Goal: Contribute content: Contribute content

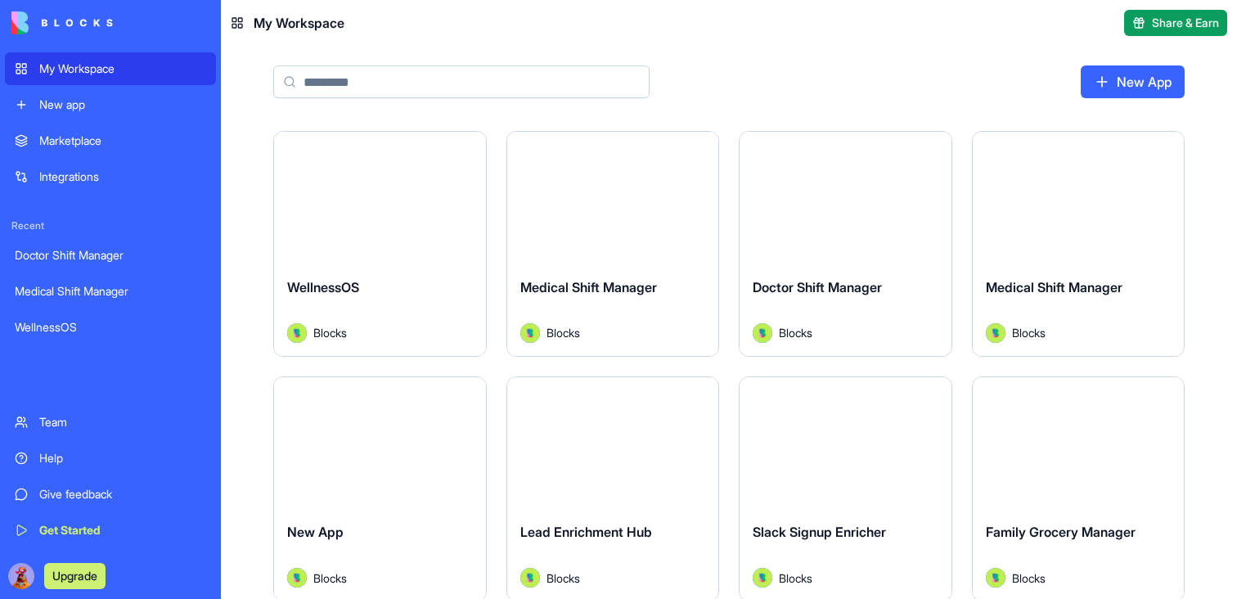
click at [618, 195] on button "Launch" at bounding box center [612, 198] width 123 height 33
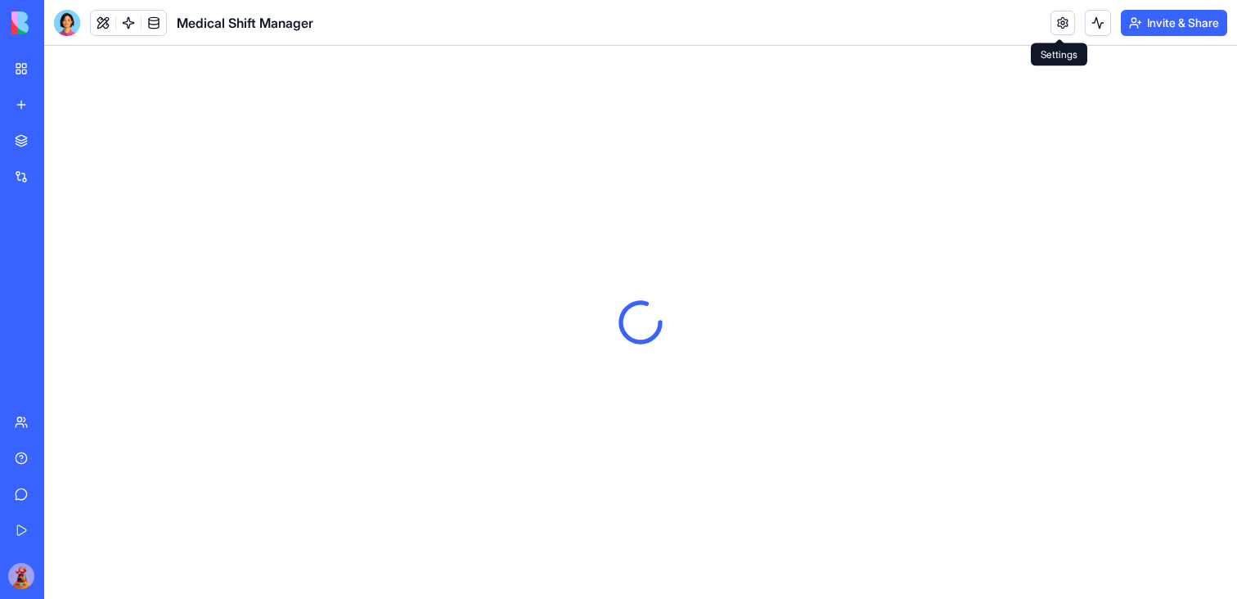
click at [1050, 16] on link at bounding box center [1062, 23] width 25 height 25
click at [101, 20] on link at bounding box center [103, 23] width 25 height 25
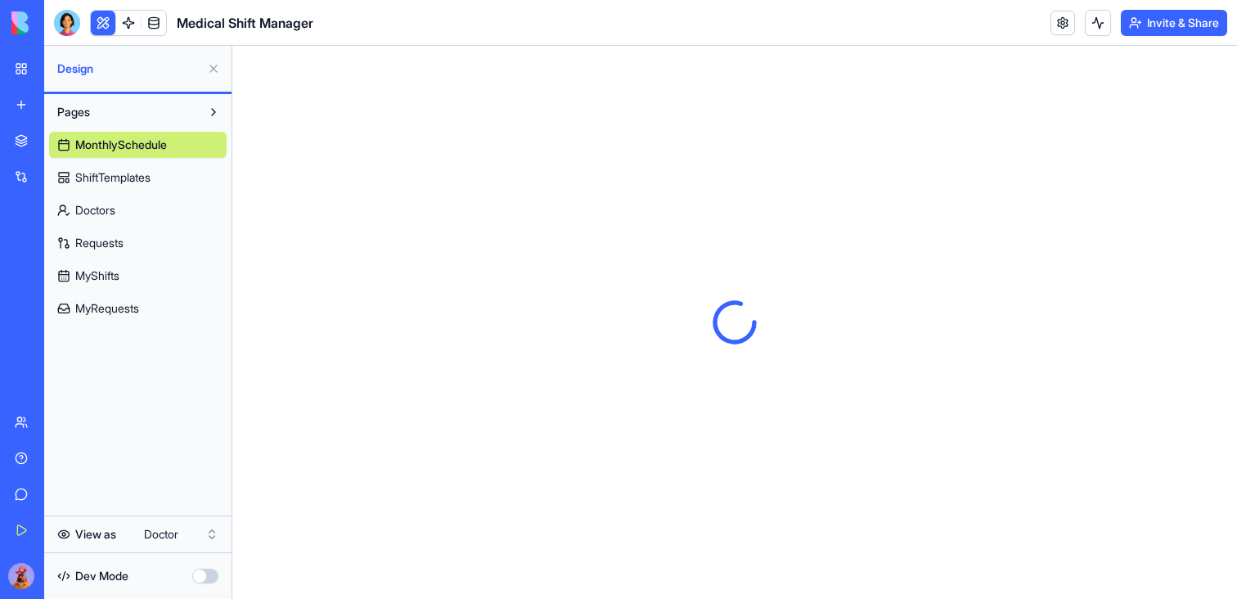
click at [58, 72] on div "My Workspace" at bounding box center [49, 69] width 21 height 16
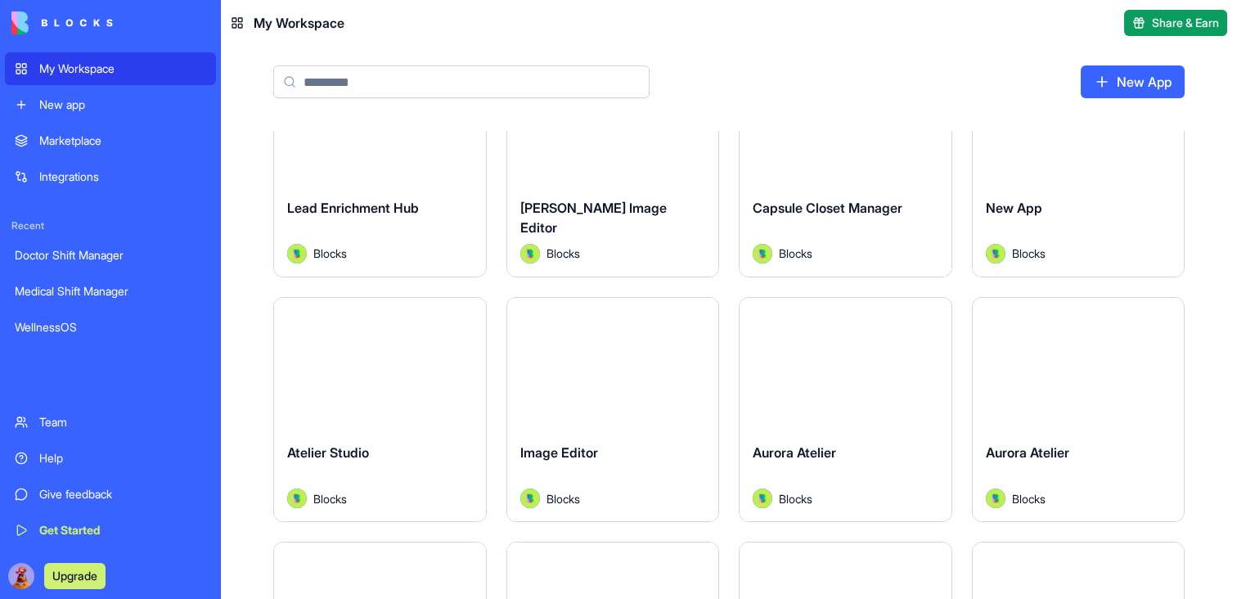
scroll to position [577, 0]
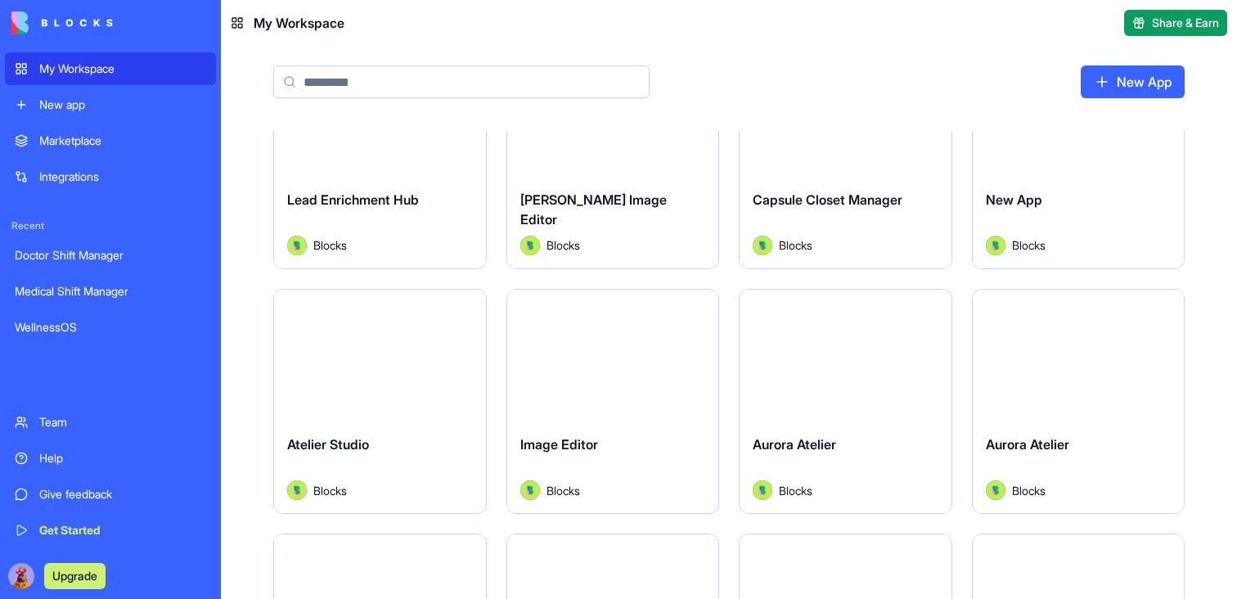
click at [616, 359] on button "Launch" at bounding box center [612, 355] width 123 height 33
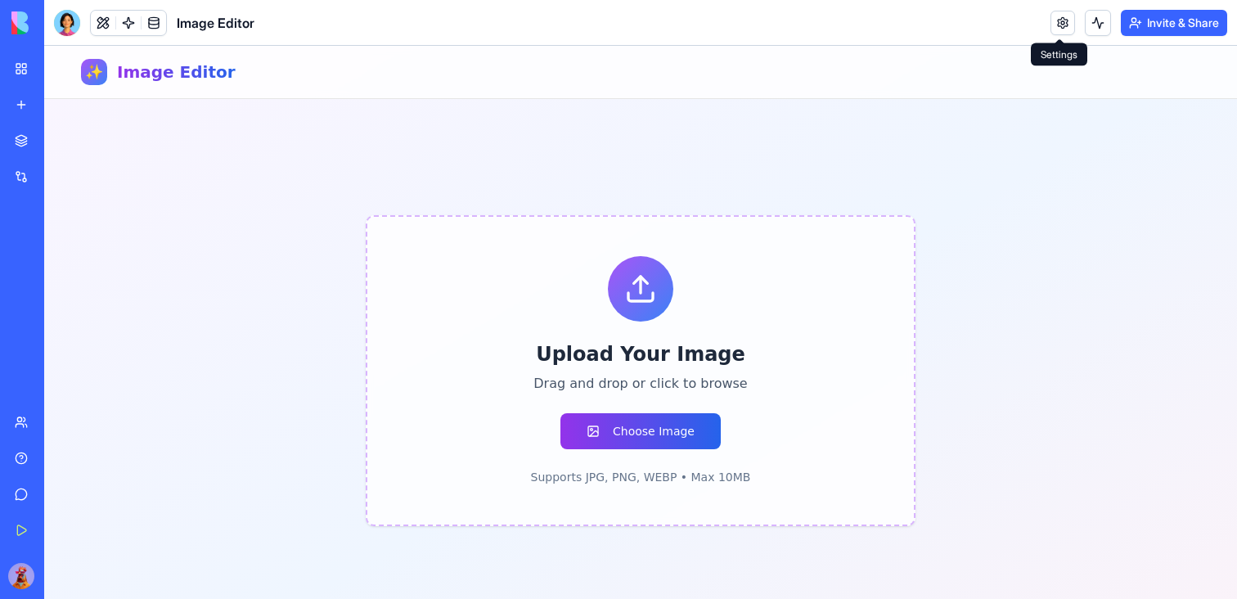
click at [1068, 29] on link at bounding box center [1062, 23] width 25 height 25
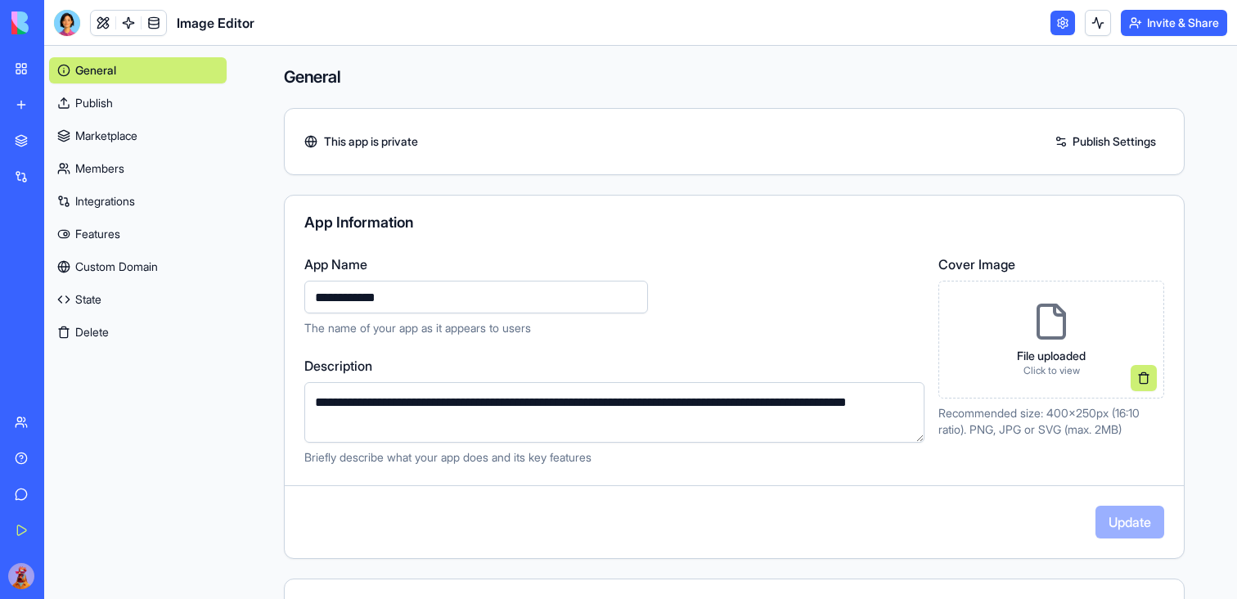
click at [108, 227] on link "Features" at bounding box center [137, 234] width 177 height 26
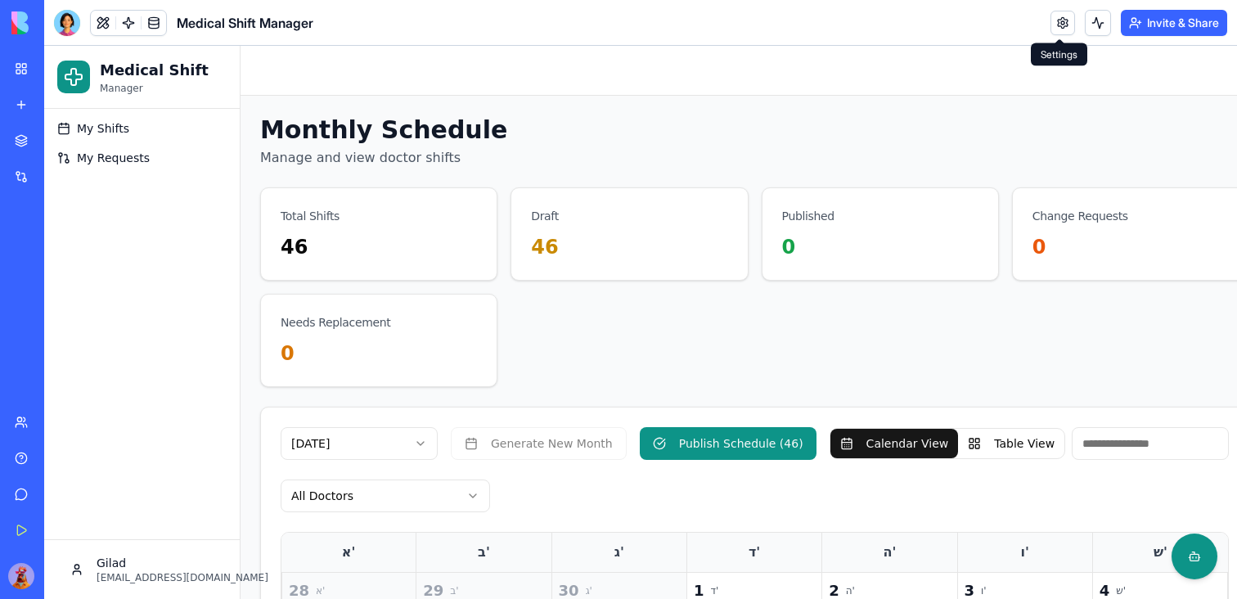
click at [1055, 18] on link at bounding box center [1062, 23] width 25 height 25
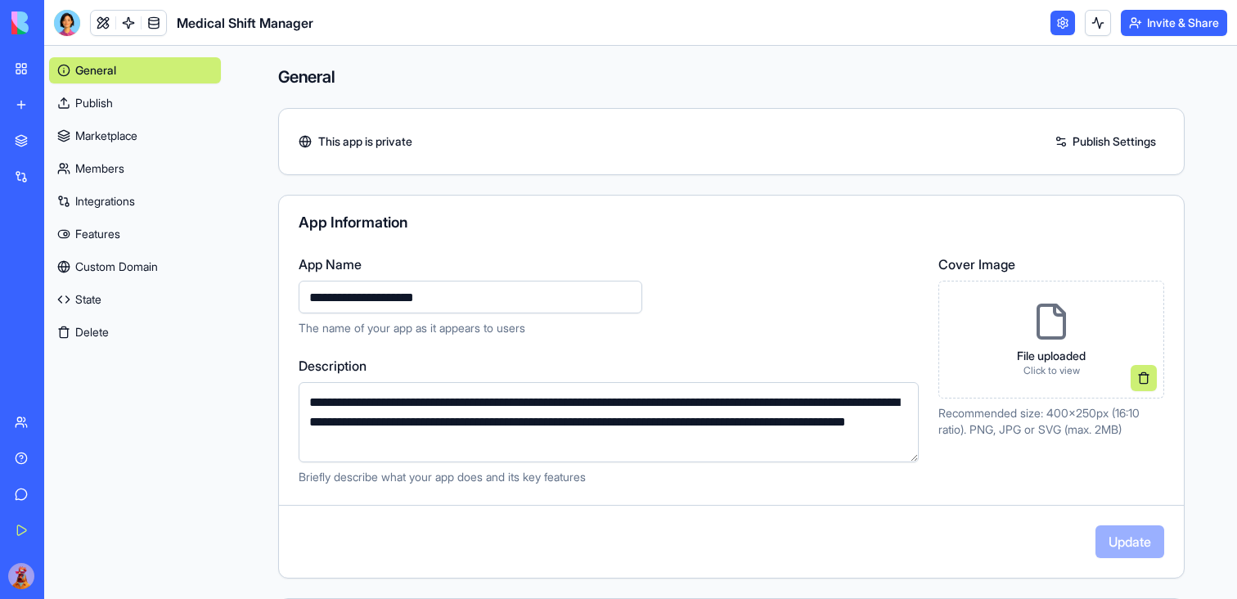
click at [91, 239] on link "Features" at bounding box center [135, 234] width 172 height 26
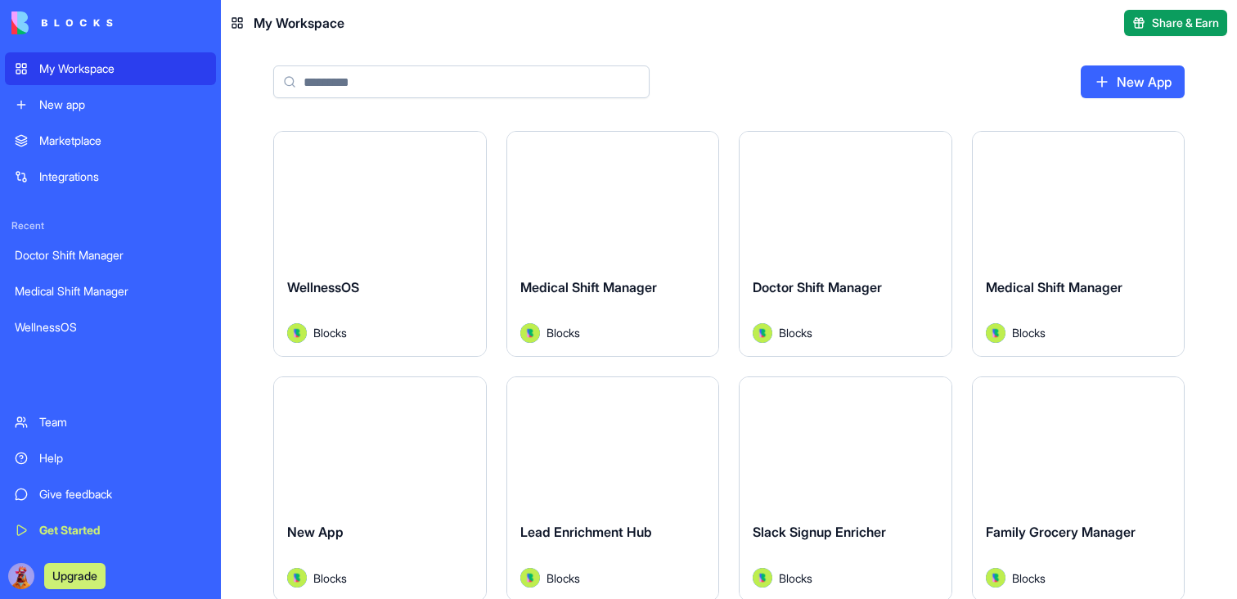
click at [15, 115] on link "New app" at bounding box center [110, 104] width 211 height 33
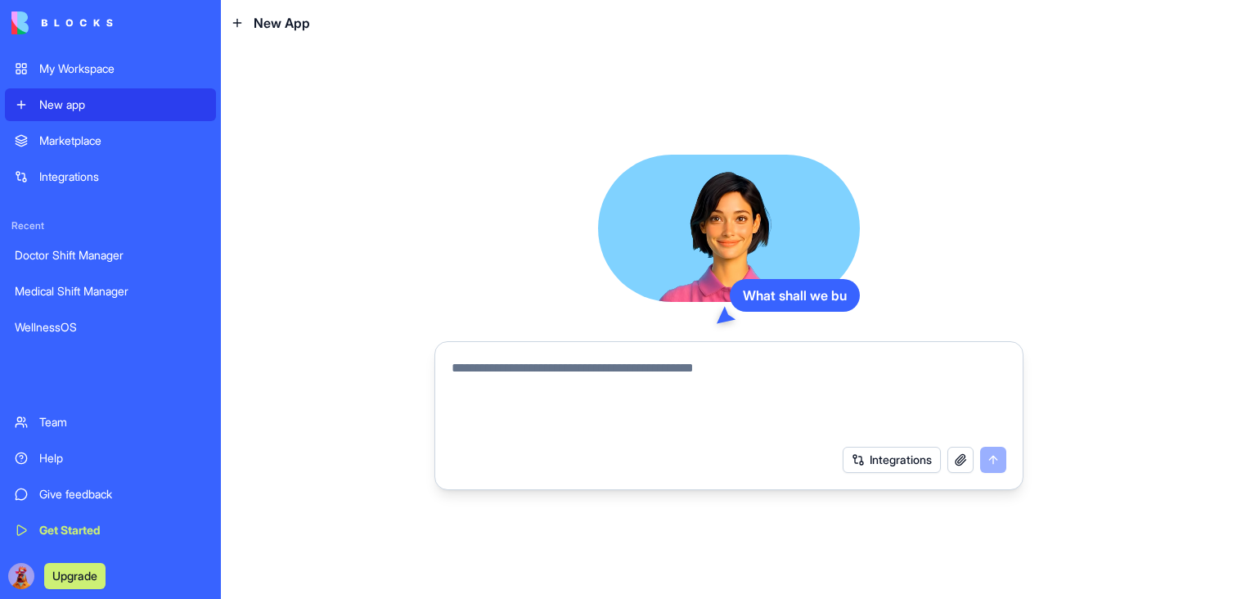
click at [581, 405] on textarea at bounding box center [728, 397] width 555 height 79
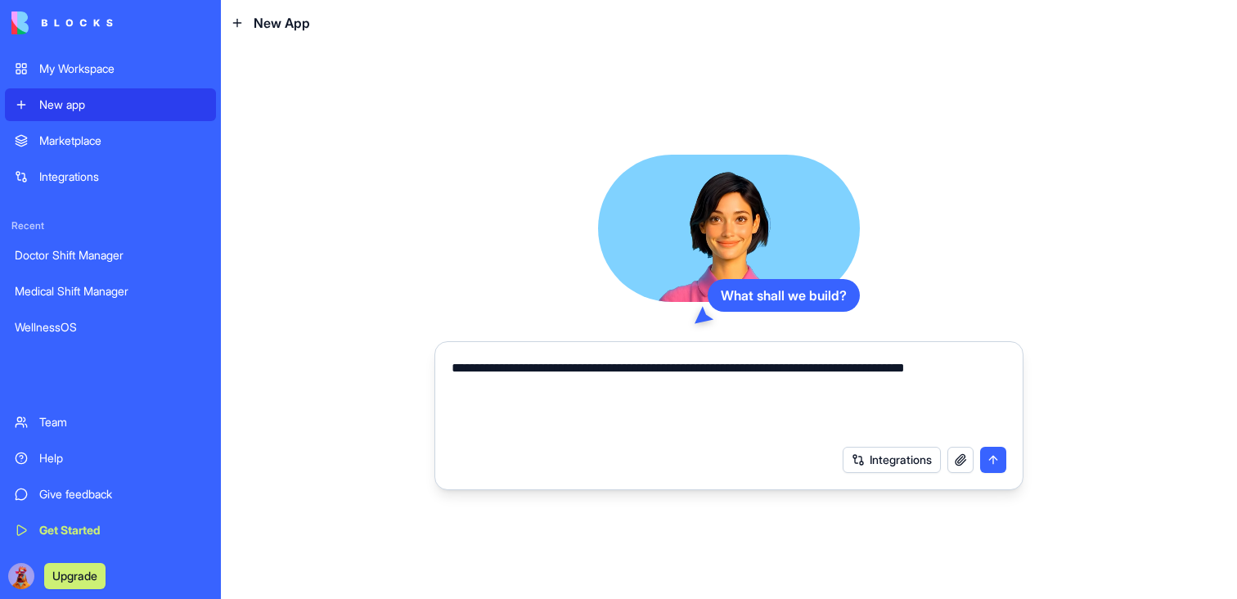
type textarea "**********"
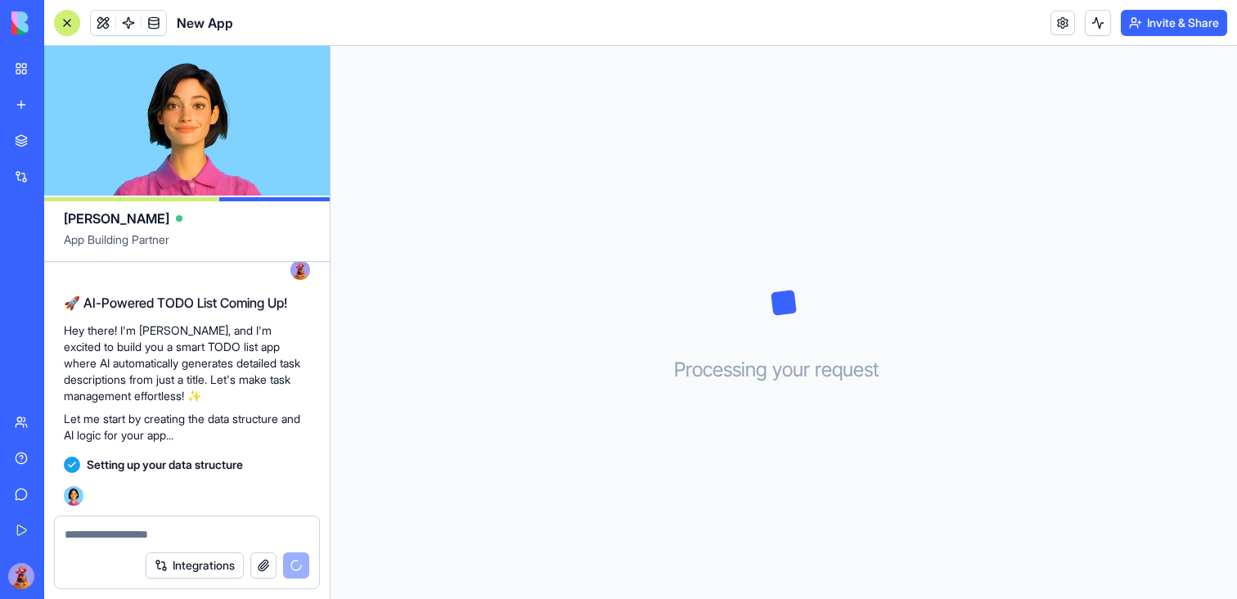
scroll to position [110, 0]
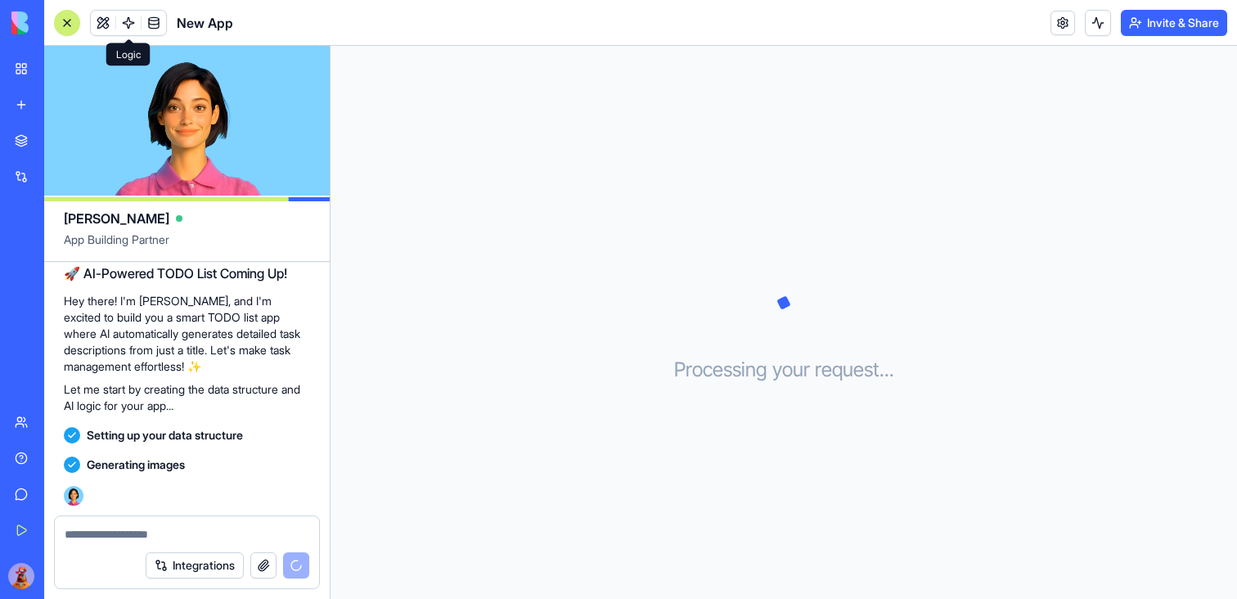
click at [124, 20] on span at bounding box center [129, 23] width 46 height 46
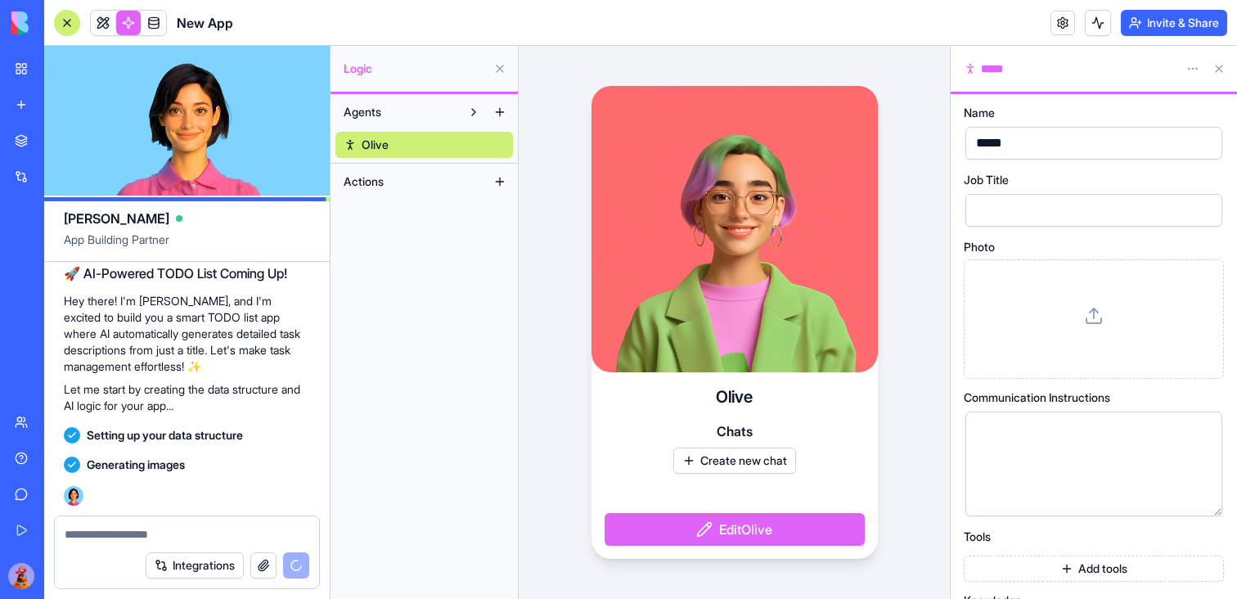
click at [1225, 68] on button at bounding box center [1219, 69] width 26 height 26
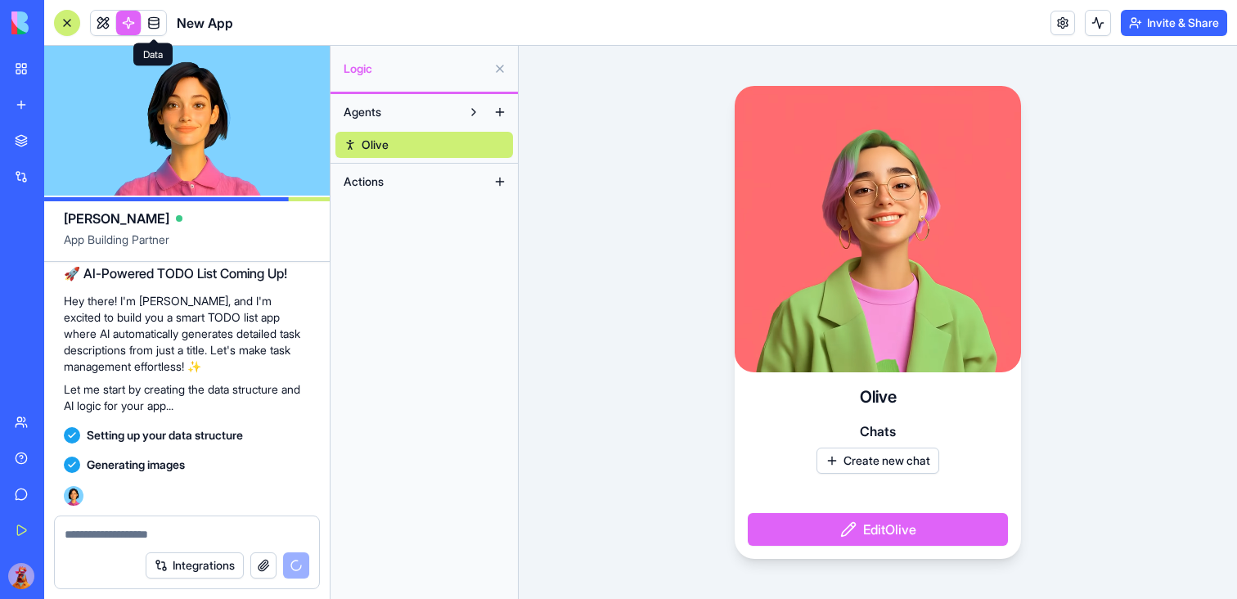
click at [151, 16] on span at bounding box center [154, 23] width 46 height 46
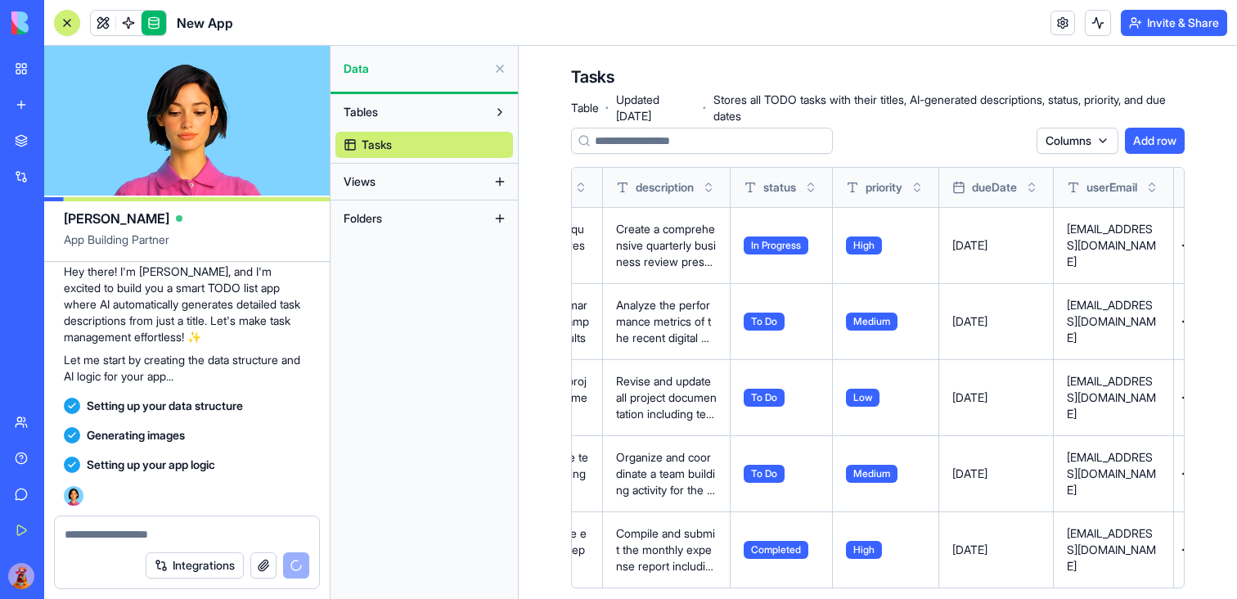
scroll to position [0, 131]
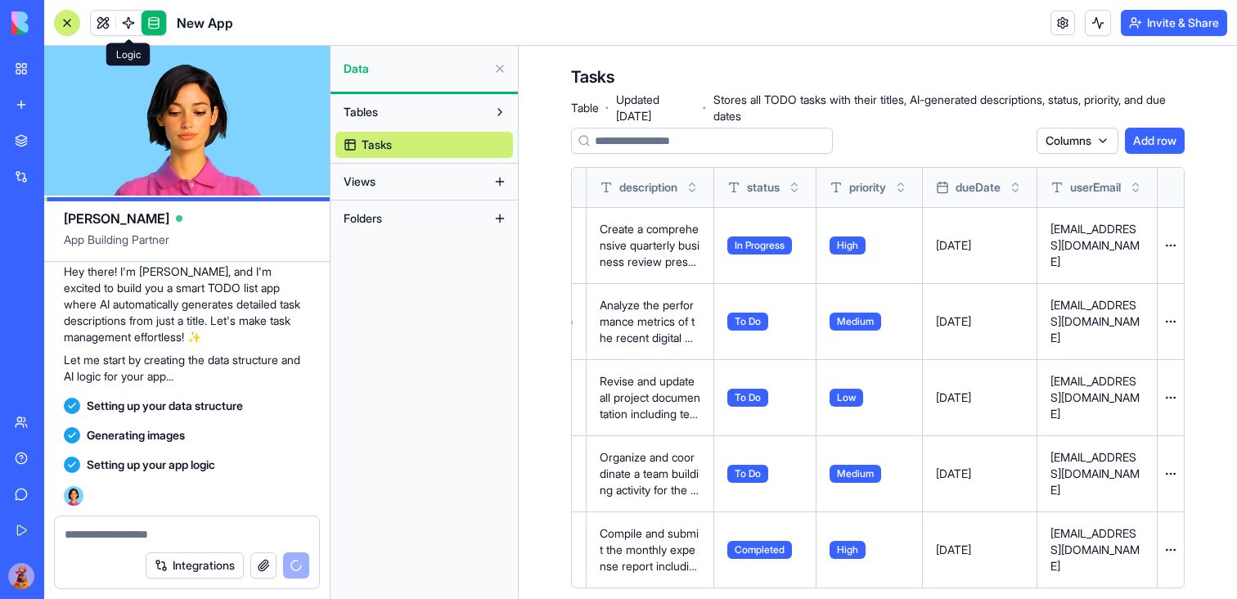
click at [123, 20] on span at bounding box center [129, 23] width 46 height 46
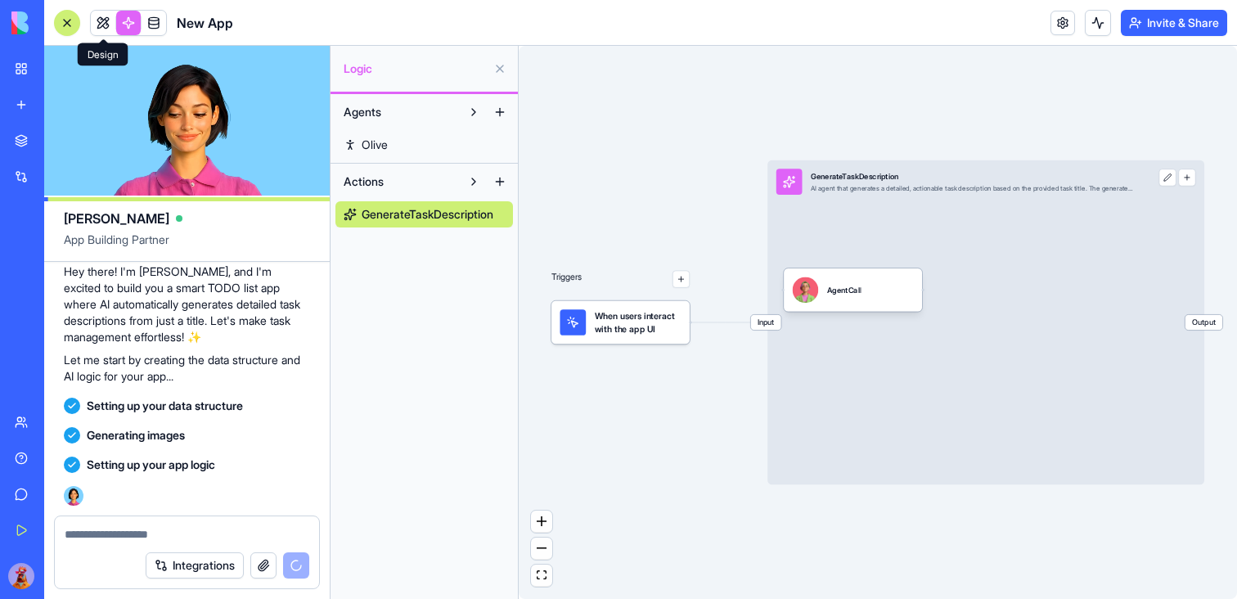
click at [94, 21] on link at bounding box center [103, 23] width 25 height 25
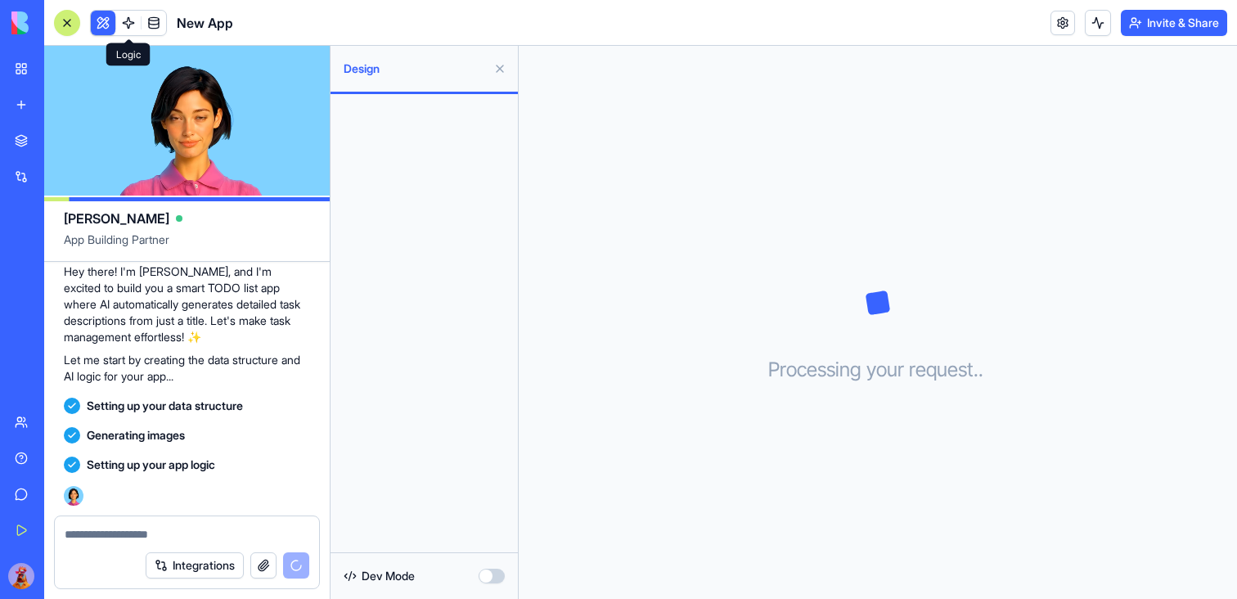
click at [133, 19] on link at bounding box center [128, 23] width 25 height 25
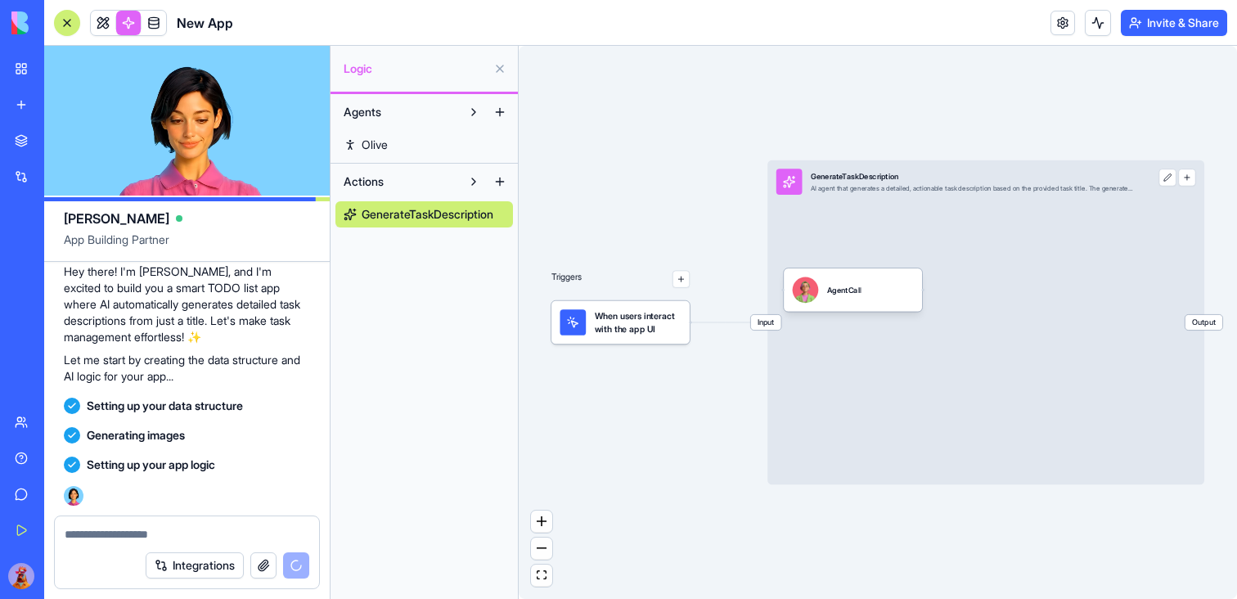
click at [876, 294] on div "AgentCall" at bounding box center [853, 289] width 121 height 26
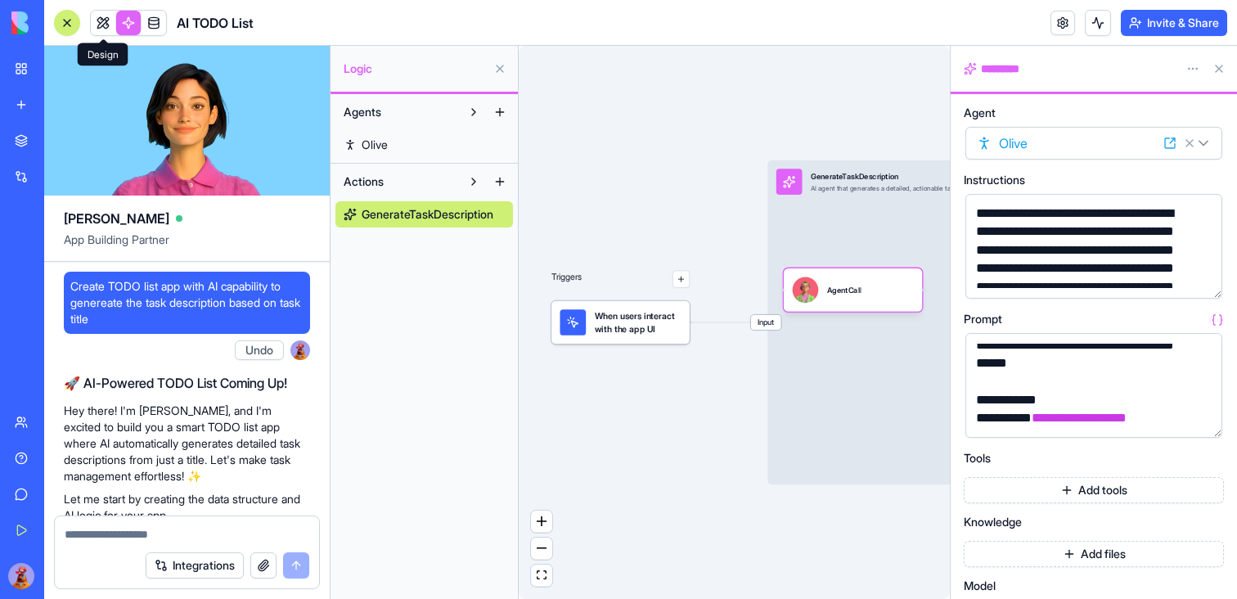
click at [114, 19] on span at bounding box center [103, 23] width 46 height 46
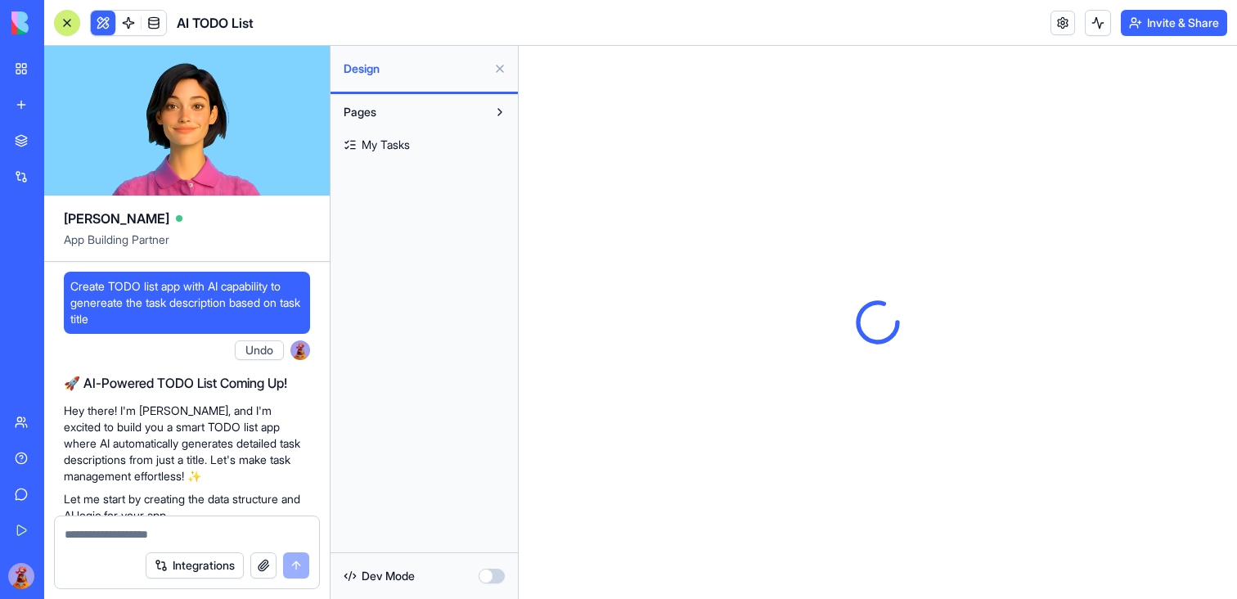
click at [424, 144] on link "My Tasks" at bounding box center [423, 145] width 177 height 26
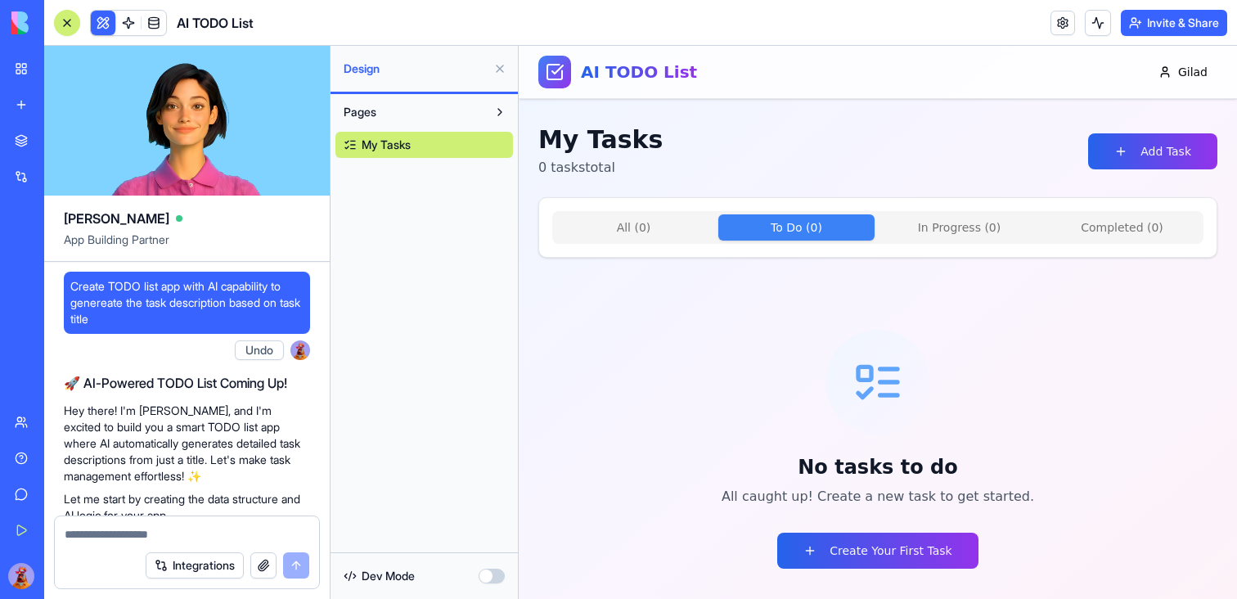
click at [811, 221] on Do "To Do ( 0 )" at bounding box center [796, 227] width 156 height 26
click at [939, 219] on Progress "In Progress ( 0 )" at bounding box center [959, 227] width 156 height 26
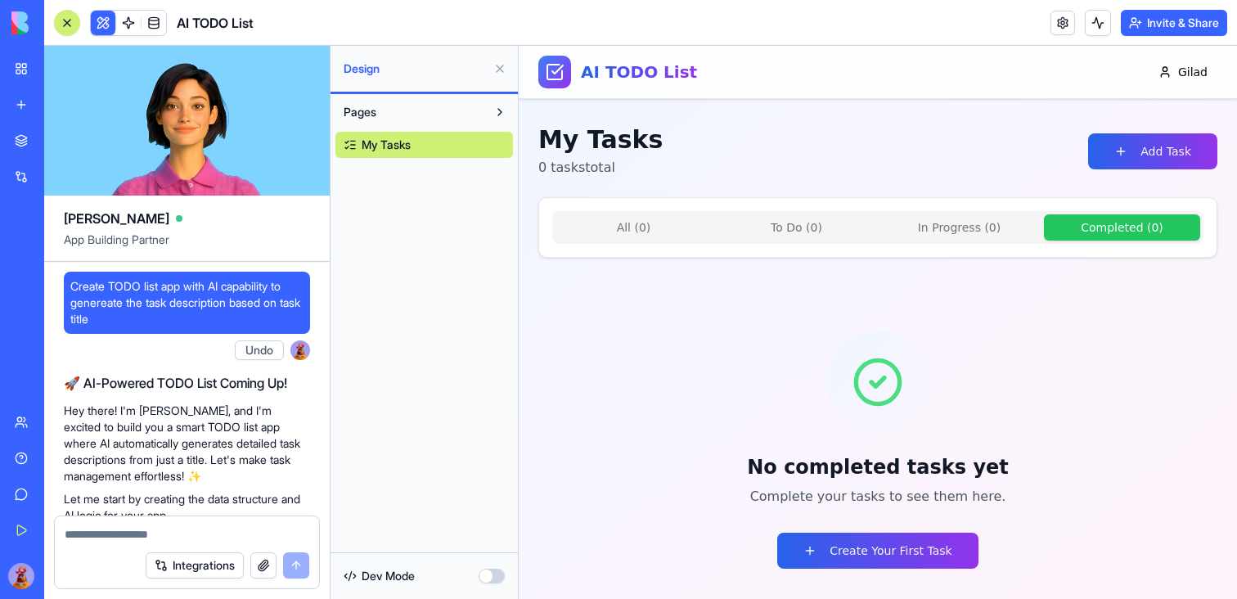
click at [1143, 236] on button "Completed ( 0 )" at bounding box center [1122, 227] width 156 height 26
click at [947, 241] on div "All ( 0 ) To Do ( 0 ) In Progress ( 0 ) Completed ( 0 )" at bounding box center [877, 227] width 651 height 33
click at [920, 235] on Progress "In Progress ( 0 )" at bounding box center [959, 227] width 156 height 26
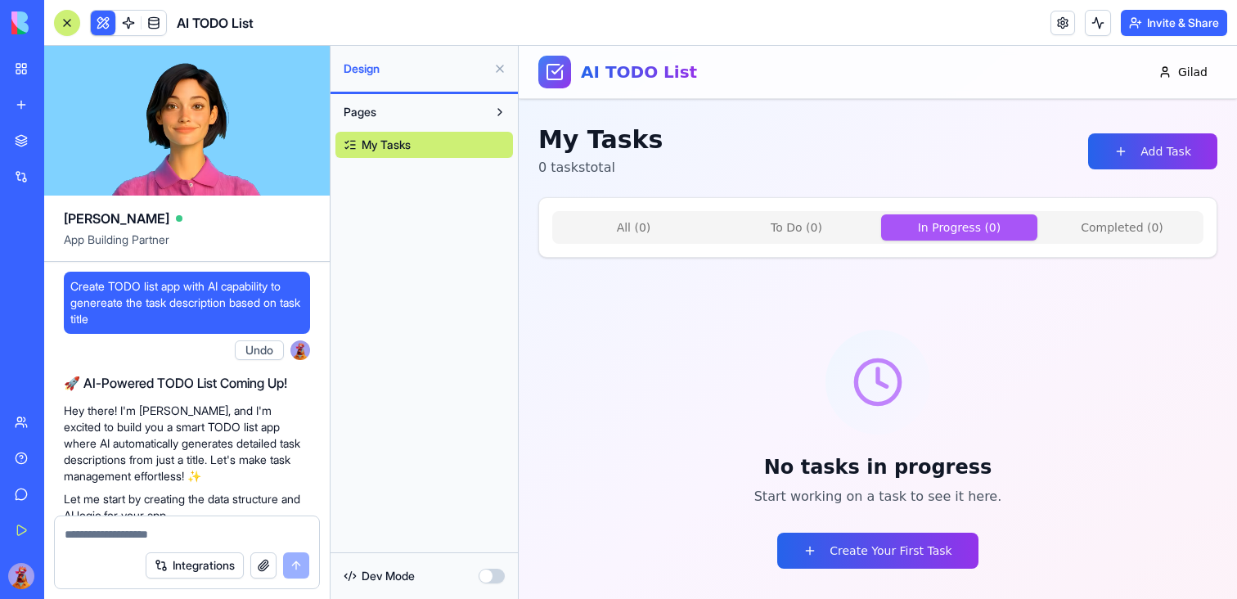
click at [804, 238] on Do "To Do ( 0 )" at bounding box center [796, 227] width 156 height 26
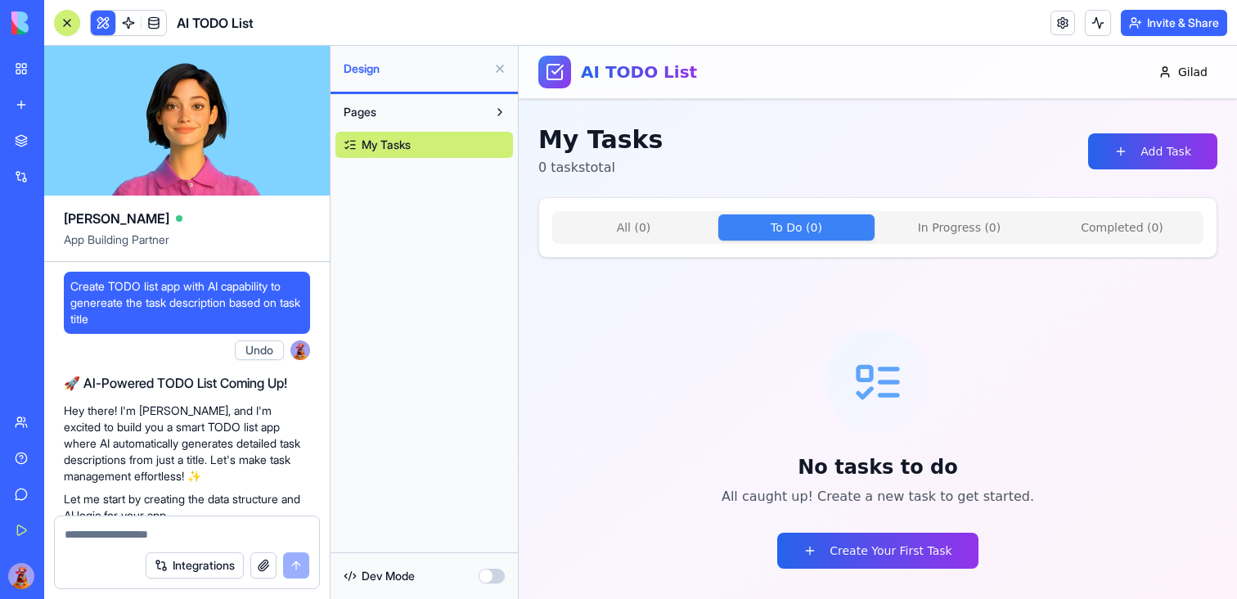
click at [651, 226] on button "All ( 0 )" at bounding box center [633, 227] width 156 height 26
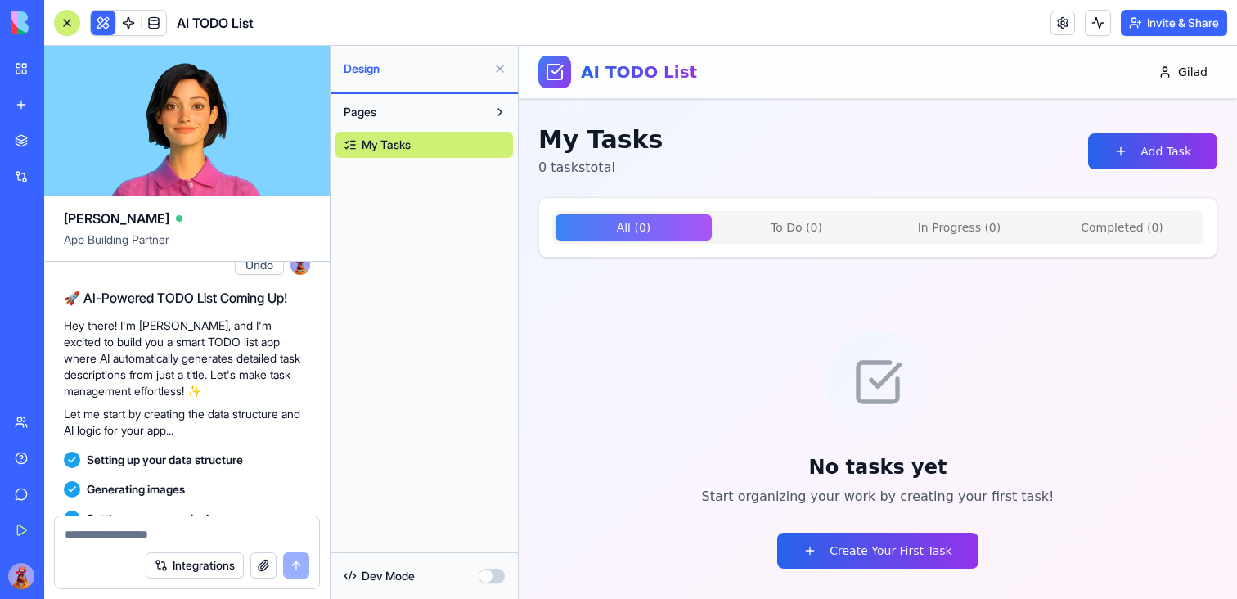
scroll to position [82, 0]
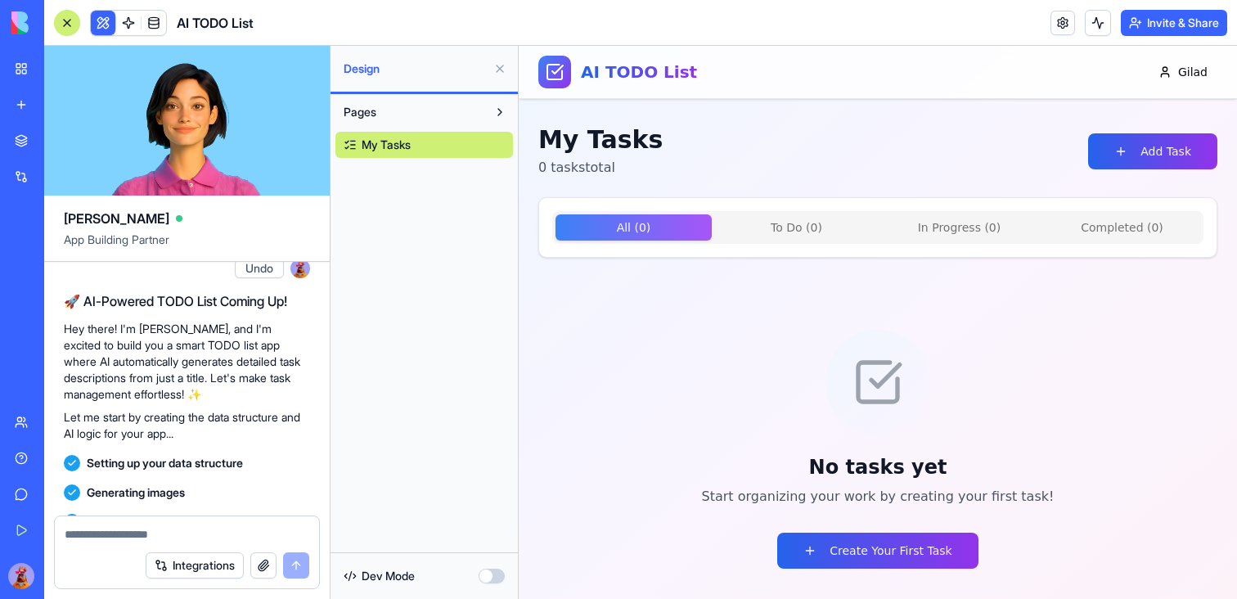
click at [829, 212] on div "All ( 0 ) To Do ( 0 ) In Progress ( 0 ) Completed ( 0 )" at bounding box center [877, 227] width 651 height 33
click at [828, 236] on Do "To Do ( 0 )" at bounding box center [796, 227] width 156 height 26
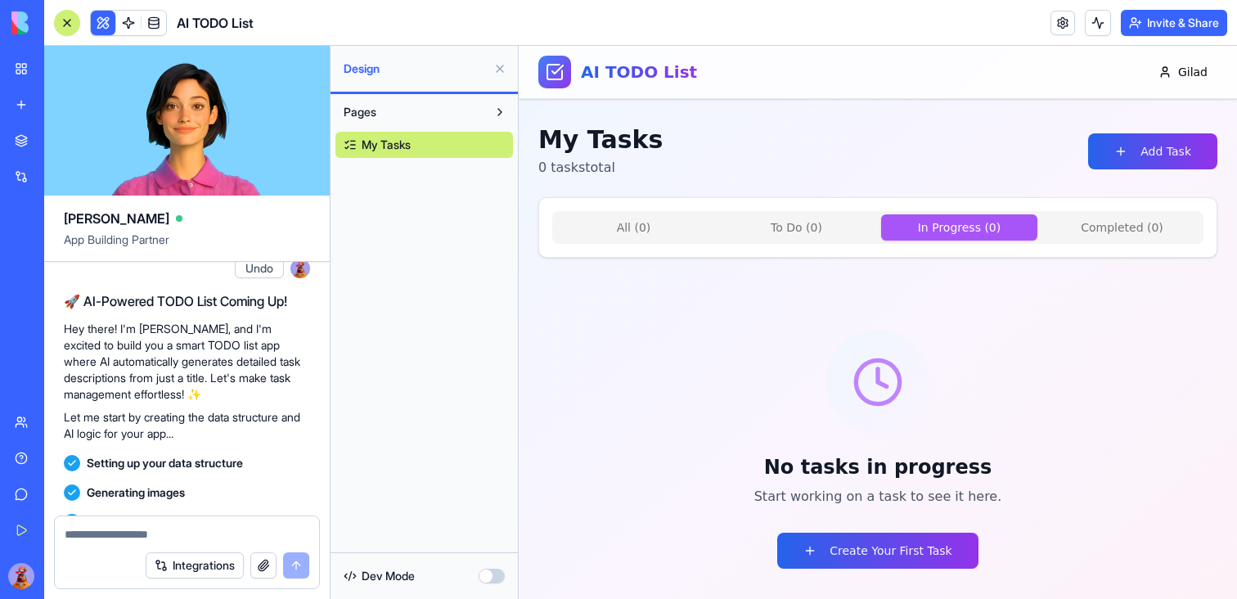
click at [944, 225] on Progress "In Progress ( 0 )" at bounding box center [959, 227] width 156 height 26
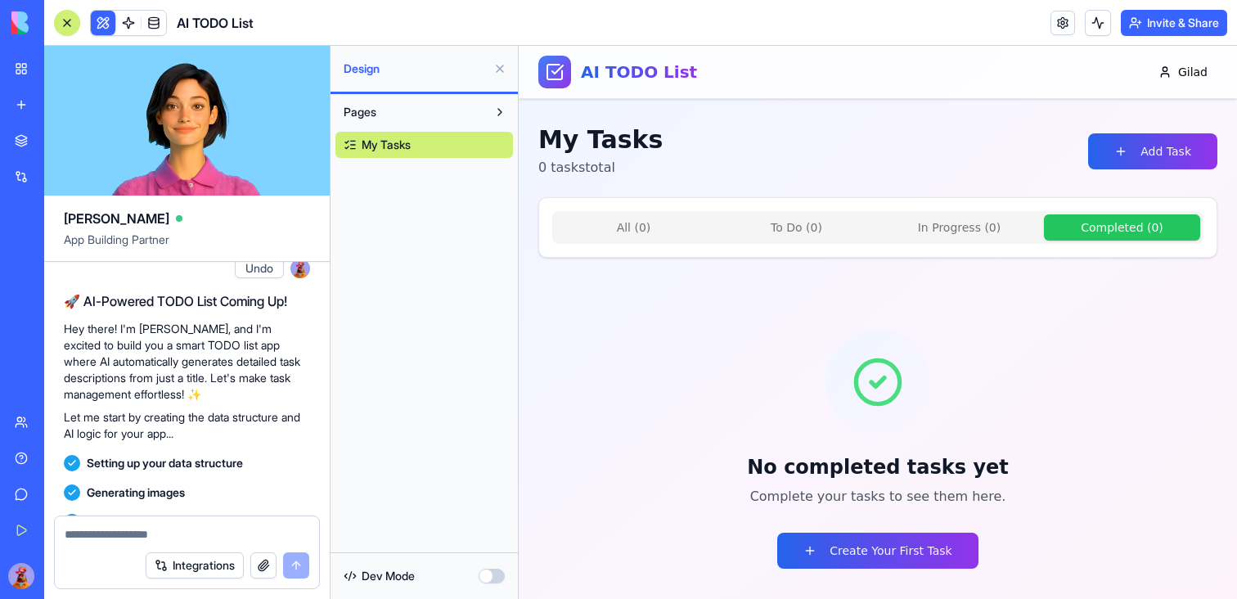
click at [1096, 227] on button "Completed ( 0 )" at bounding box center [1122, 227] width 156 height 26
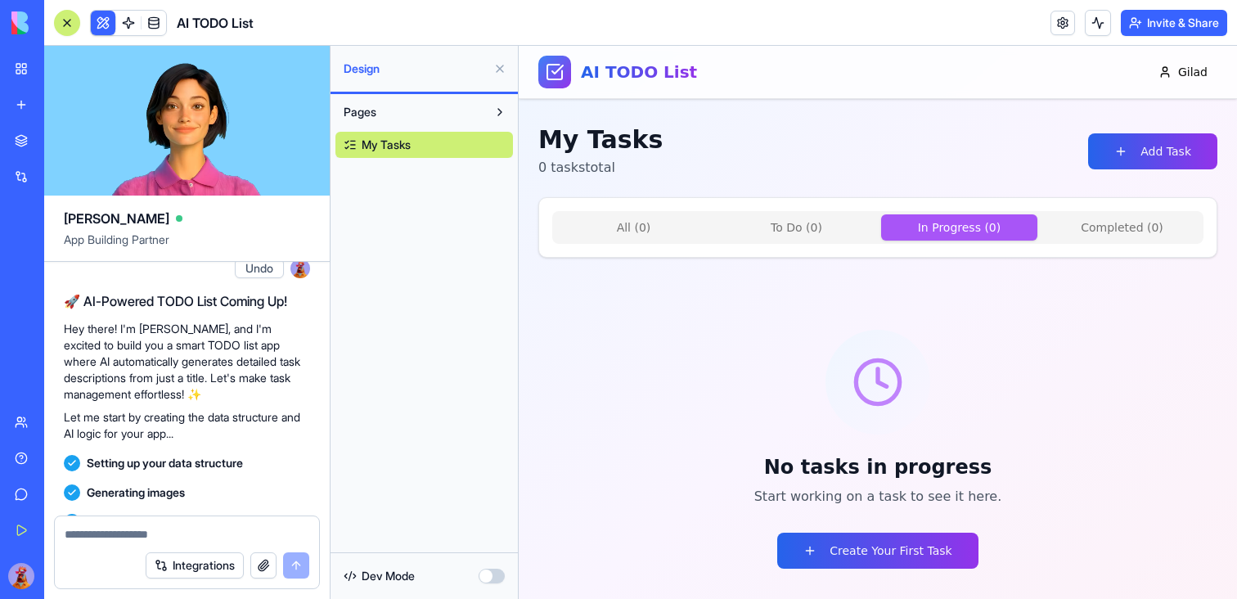
click at [975, 230] on Progress "In Progress ( 0 )" at bounding box center [959, 227] width 156 height 26
click at [789, 233] on Do "To Do ( 0 )" at bounding box center [796, 227] width 156 height 26
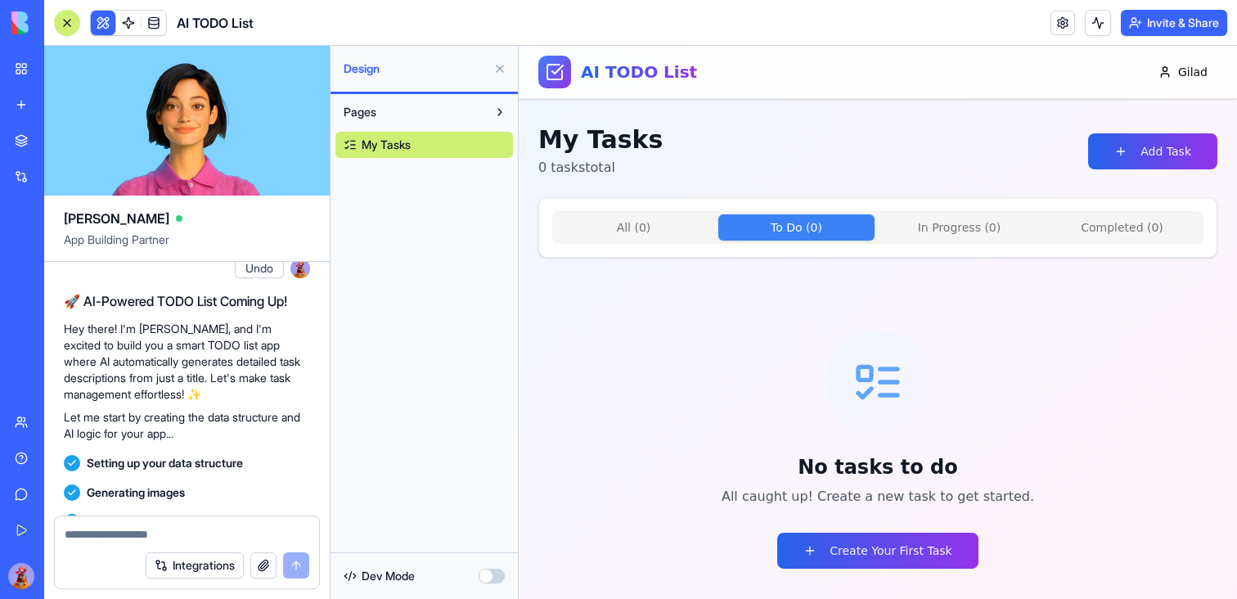
click at [597, 214] on button "All ( 0 )" at bounding box center [633, 227] width 156 height 26
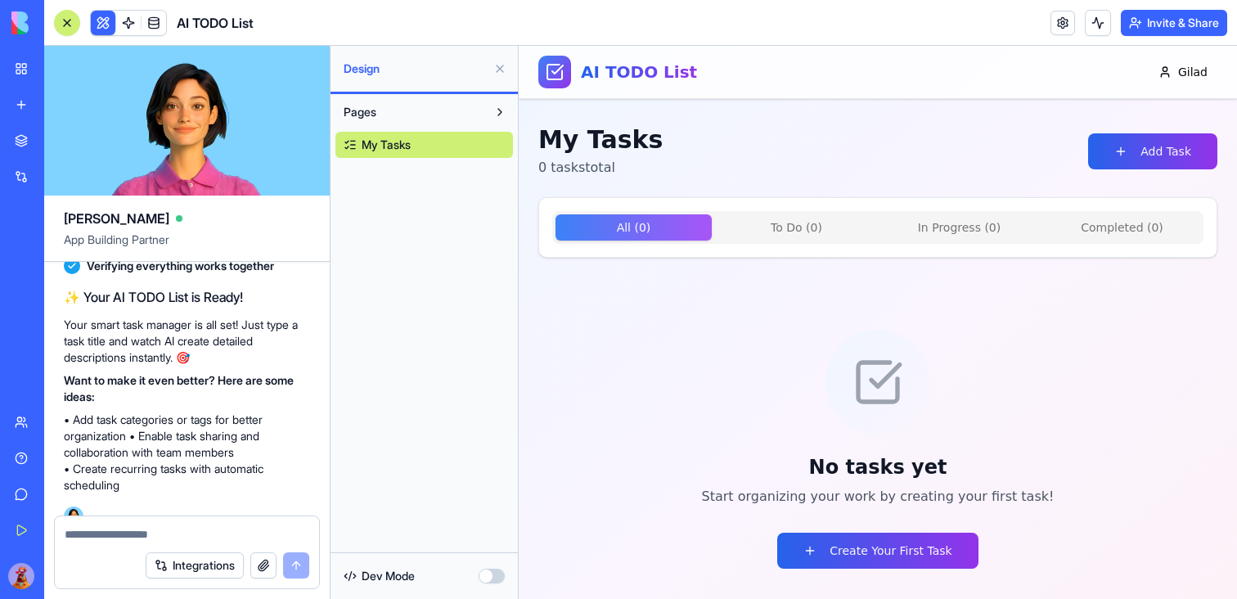
scroll to position [522, 0]
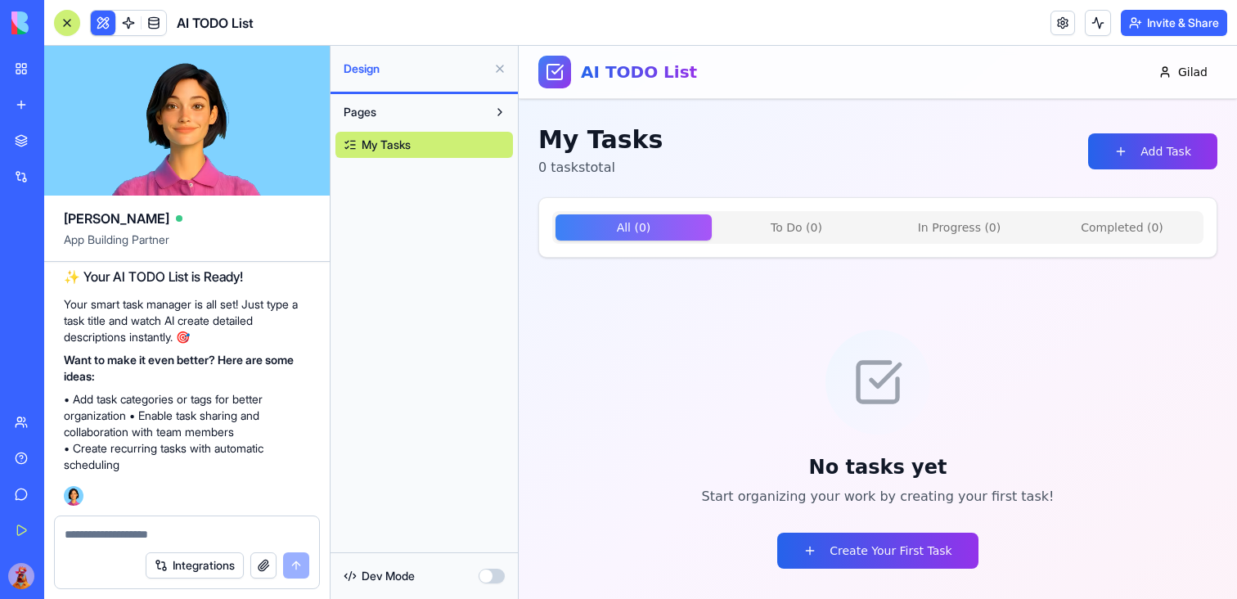
click at [210, 536] on textarea at bounding box center [187, 534] width 245 height 16
type textarea "**********"
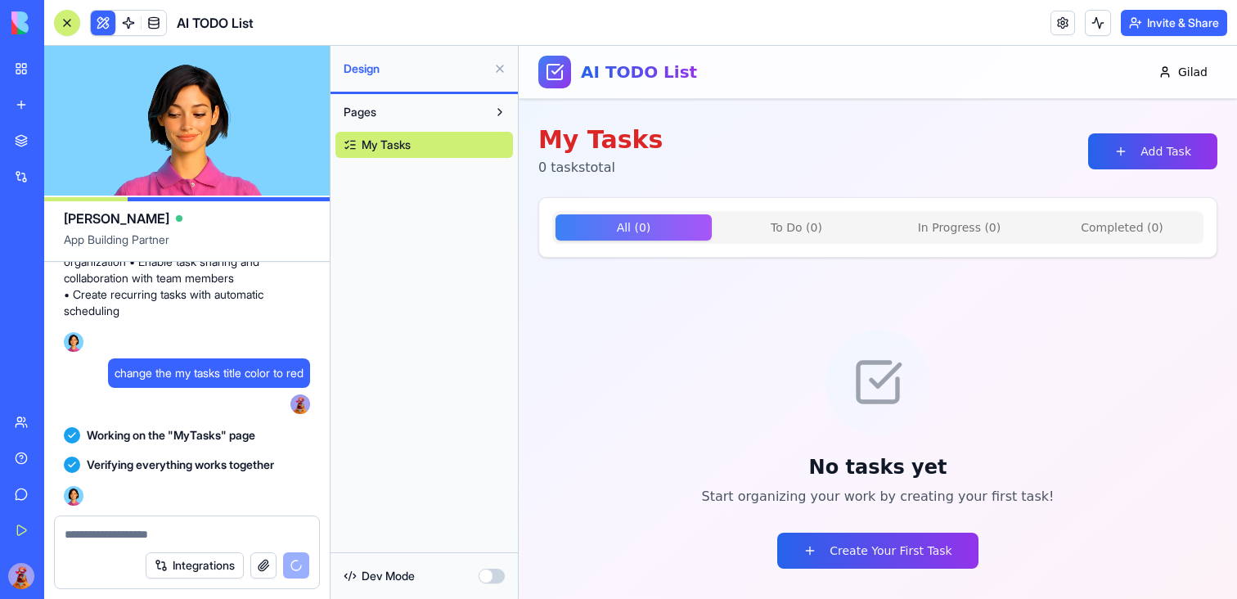
scroll to position [751, 0]
